Goal: Transaction & Acquisition: Purchase product/service

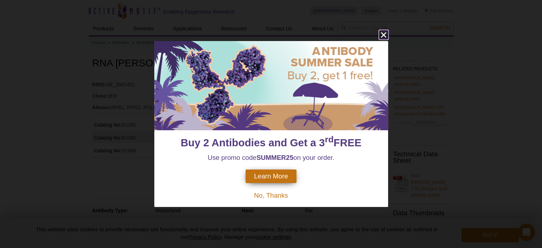
click at [383, 35] on icon "close" at bounding box center [383, 34] width 5 height 5
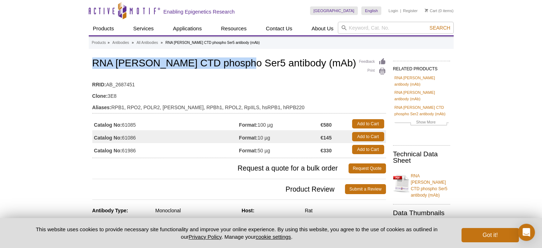
drag, startPoint x: 94, startPoint y: 60, endPoint x: 228, endPoint y: 61, distance: 134.1
click at [228, 61] on h1 "RNA [PERSON_NAME] CTD phospho Ser5 antibody (mAb)" at bounding box center [239, 64] width 294 height 12
copy h1 "RNA [PERSON_NAME] CTD phospho Ser5"
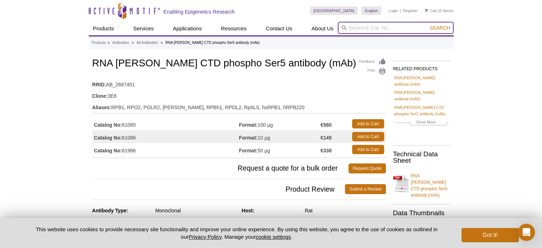
click at [397, 27] on input "search" at bounding box center [396, 28] width 116 height 12
paste input "RNA [PERSON_NAME] CTD phospho Ser5"
type input "RNA [PERSON_NAME] CTD phospho Ser5"
click at [428, 25] on button "Search" at bounding box center [440, 28] width 25 height 6
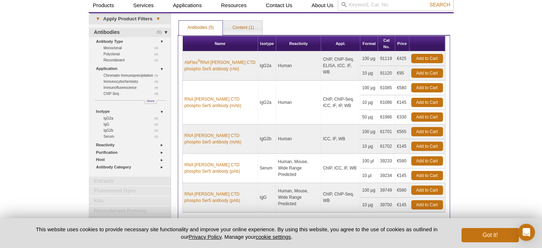
scroll to position [36, 0]
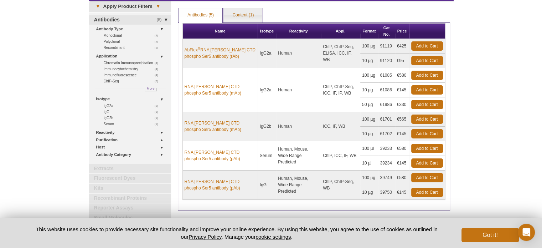
click at [399, 89] on td "€145" at bounding box center [403, 90] width 14 height 15
click at [388, 88] on td "61086" at bounding box center [386, 90] width 17 height 15
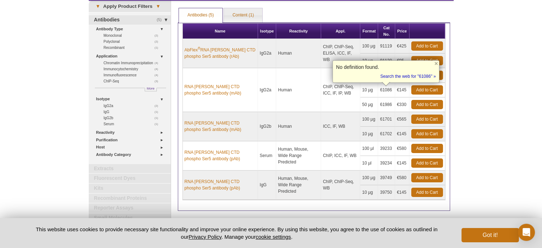
copy td "61086"
drag, startPoint x: 230, startPoint y: 101, endPoint x: 187, endPoint y: 82, distance: 47.0
click at [187, 82] on td "RNA [PERSON_NAME] CTD phospho Ser5 antibody (mAb)" at bounding box center [220, 90] width 75 height 44
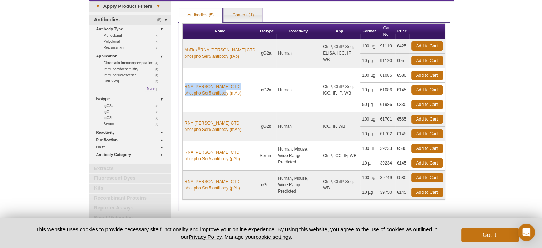
copy link "RNA [PERSON_NAME] CTD phospho Ser5 antibody (mAb)"
click at [371, 90] on td "10 µg" at bounding box center [370, 90] width 18 height 15
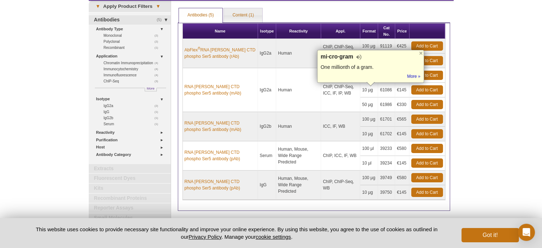
click at [362, 90] on td "10 µg" at bounding box center [370, 90] width 18 height 15
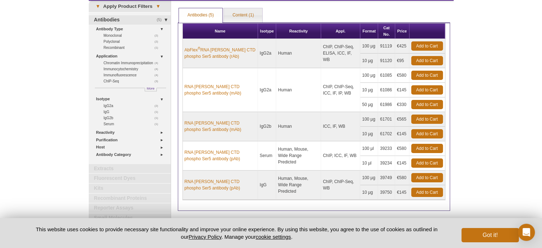
drag, startPoint x: 365, startPoint y: 88, endPoint x: 376, endPoint y: 89, distance: 10.4
click at [376, 89] on td "10 µg" at bounding box center [370, 90] width 18 height 15
copy td "10 µg"
click at [404, 90] on td "€145" at bounding box center [403, 90] width 14 height 15
click at [403, 89] on td "€145" at bounding box center [403, 90] width 14 height 15
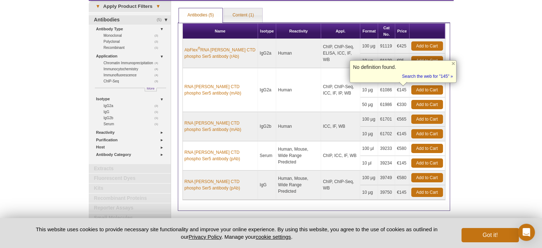
copy td "145"
click at [208, 84] on link "RNA [PERSON_NAME] CTD phospho Ser5 antibody (mAb)" at bounding box center [220, 89] width 71 height 13
